Goal: Information Seeking & Learning: Understand process/instructions

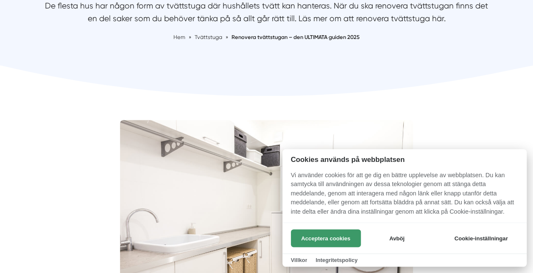
click at [324, 233] on button "Acceptera cookies" at bounding box center [326, 238] width 70 height 18
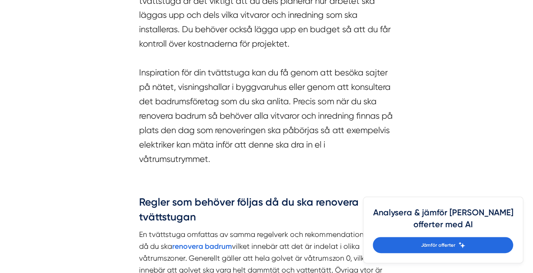
scroll to position [763, 0]
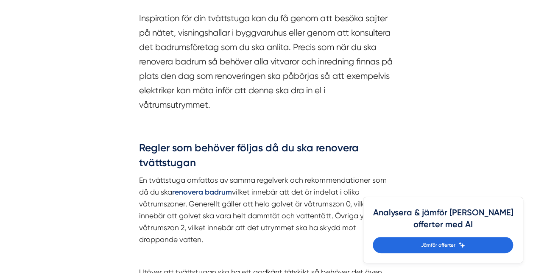
click at [210, 188] on strong "renovera badrum" at bounding box center [202, 191] width 60 height 9
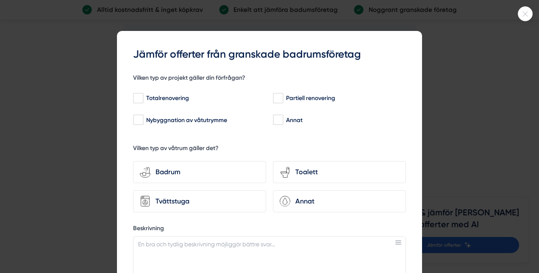
drag, startPoint x: 492, startPoint y: 55, endPoint x: 497, endPoint y: 49, distance: 7.6
click at [492, 55] on div at bounding box center [269, 136] width 539 height 273
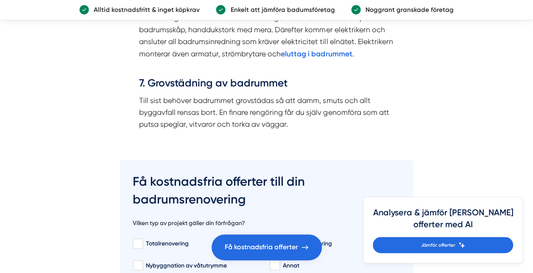
scroll to position [3389, 0]
